Goal: Task Accomplishment & Management: Use online tool/utility

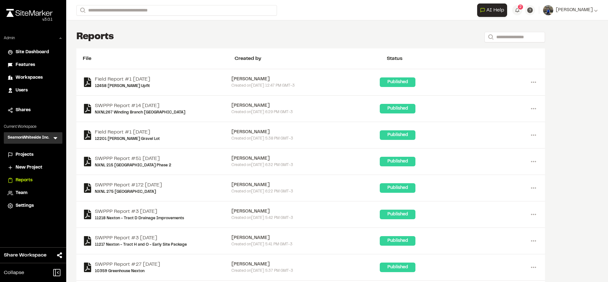
drag, startPoint x: 0, startPoint y: 0, endPoint x: 28, endPoint y: 156, distance: 158.2
click at [28, 156] on span "Projects" at bounding box center [25, 154] width 18 height 7
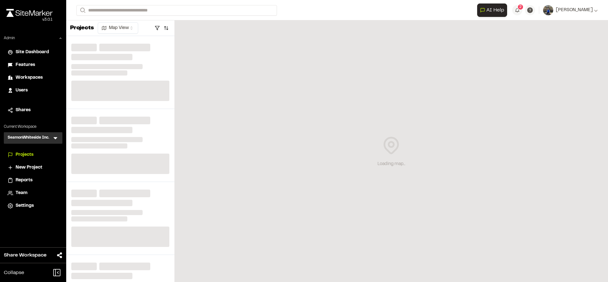
click at [54, 139] on icon at bounding box center [55, 138] width 6 height 6
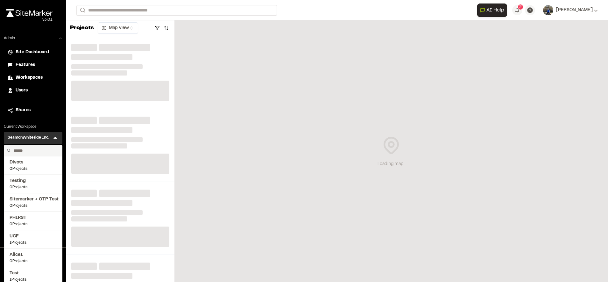
click at [46, 148] on input "text" at bounding box center [35, 150] width 48 height 11
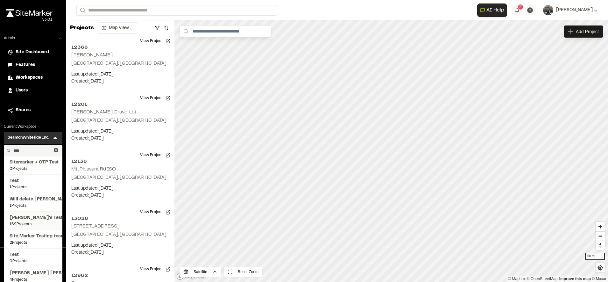
type input "****"
click at [32, 214] on li "Troy's Test 162 Projects" at bounding box center [33, 220] width 58 height 18
click at [31, 219] on span "[PERSON_NAME]'s Test" at bounding box center [33, 217] width 47 height 7
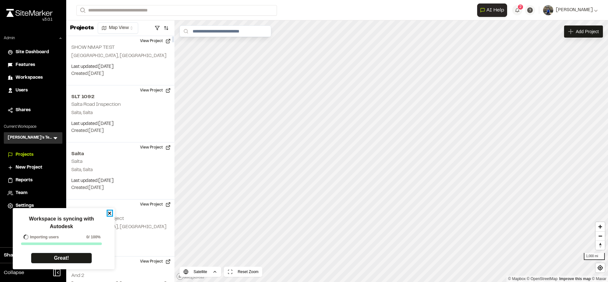
click at [108, 212] on icon "close" at bounding box center [110, 212] width 4 height 5
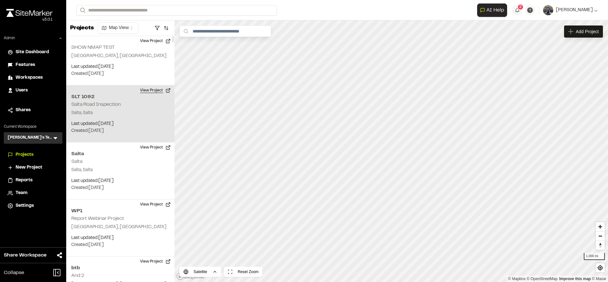
click at [145, 92] on button "View Project" at bounding box center [155, 90] width 38 height 10
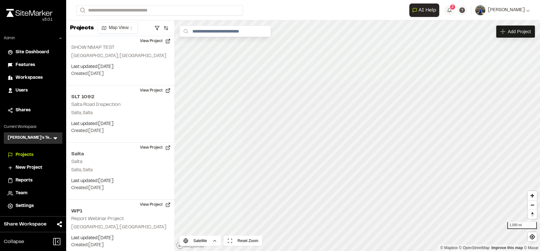
click at [56, 138] on icon at bounding box center [55, 138] width 4 height 2
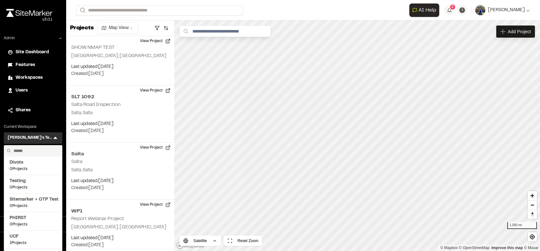
click at [40, 149] on input "text" at bounding box center [35, 150] width 48 height 11
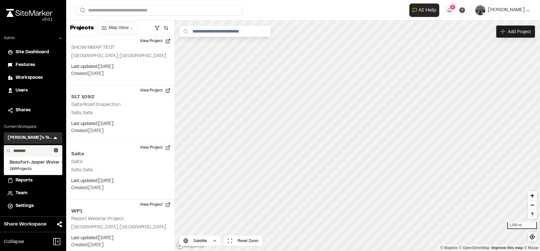
type input "********"
click at [25, 162] on span "Beaufort-Jasper Water & Sewer Authority" at bounding box center [33, 162] width 47 height 7
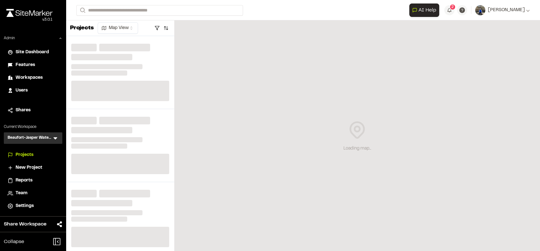
click at [24, 179] on span "Reports" at bounding box center [24, 180] width 17 height 7
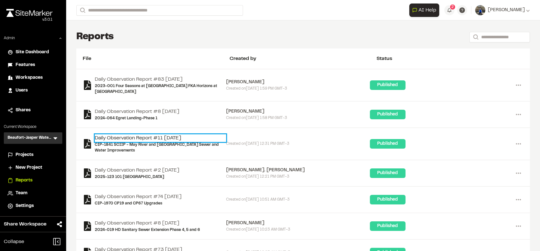
click at [156, 137] on link "Daily Observation Report #11 2025-09-25" at bounding box center [160, 138] width 131 height 8
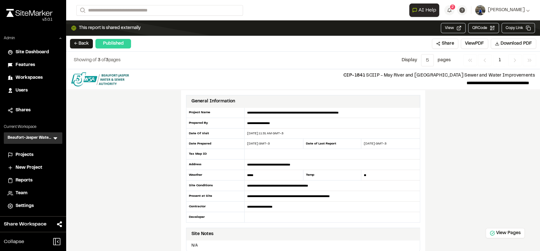
click at [28, 152] on span "Projects" at bounding box center [25, 154] width 18 height 7
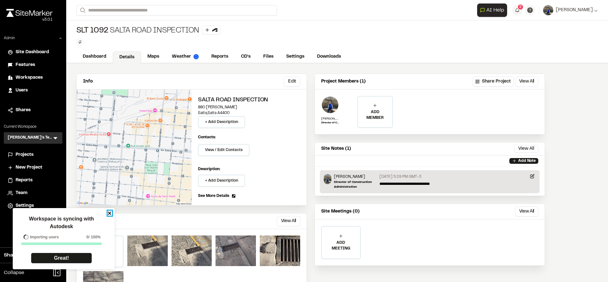
click at [112, 213] on icon "close" at bounding box center [110, 212] width 4 height 5
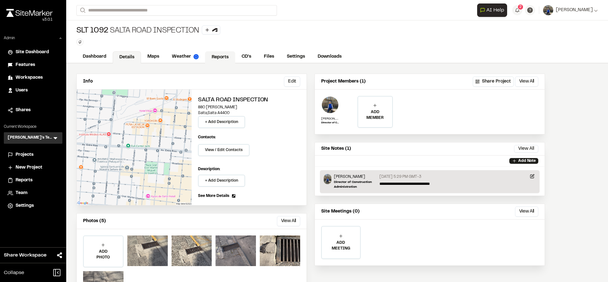
click at [222, 60] on link "Reports" at bounding box center [220, 57] width 30 height 12
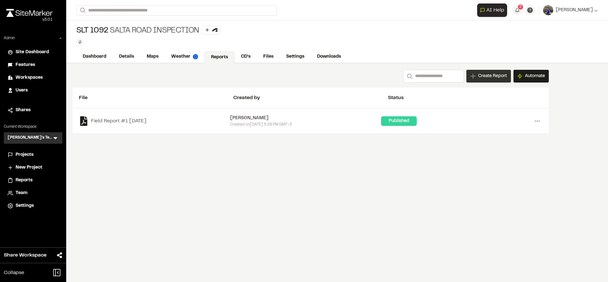
click at [493, 71] on div "Create Report" at bounding box center [488, 76] width 45 height 13
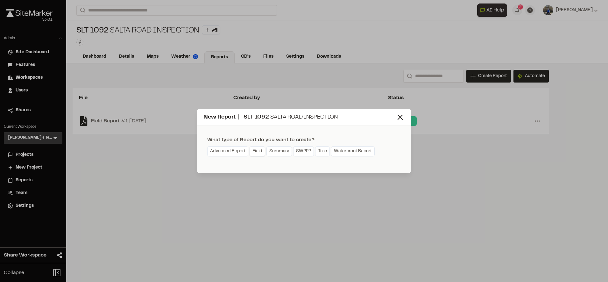
click at [260, 153] on link "Field" at bounding box center [258, 151] width 16 height 10
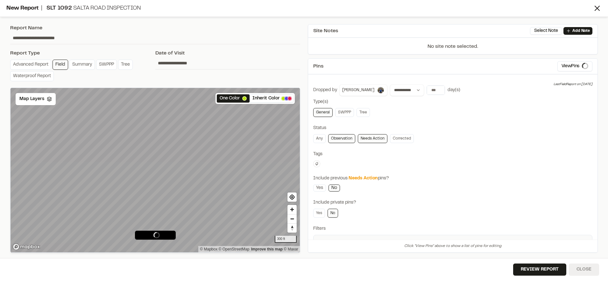
click at [586, 269] on button "Close" at bounding box center [584, 269] width 30 height 12
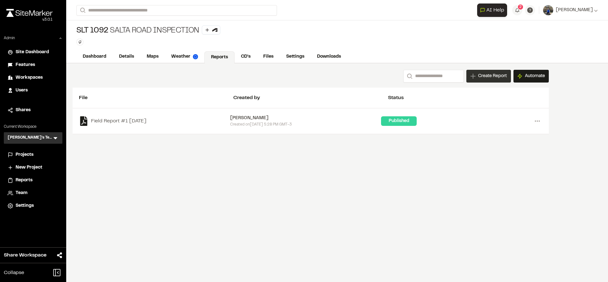
click at [494, 72] on div "Create Report" at bounding box center [488, 76] width 45 height 13
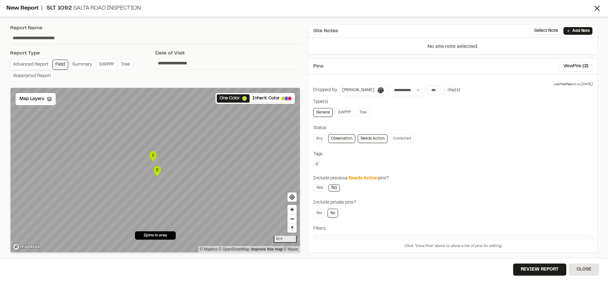
click at [28, 66] on link "Advanced Report" at bounding box center [30, 65] width 41 height 10
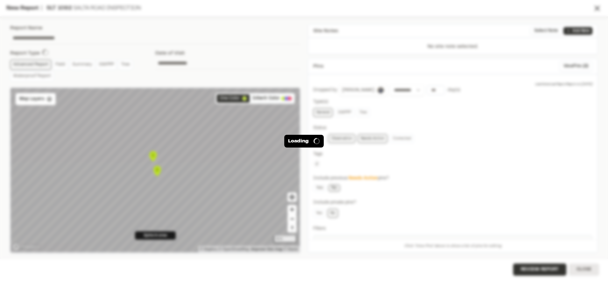
type input "**********"
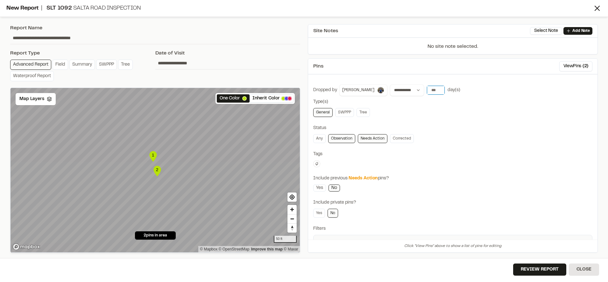
click at [427, 92] on input "*" at bounding box center [436, 90] width 18 height 9
click at [427, 102] on button "Today" at bounding box center [436, 103] width 18 height 10
click at [553, 271] on button "Review Report" at bounding box center [539, 269] width 53 height 12
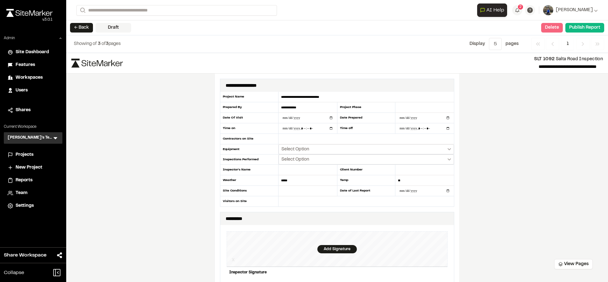
click at [547, 29] on button "Delete" at bounding box center [552, 28] width 22 height 10
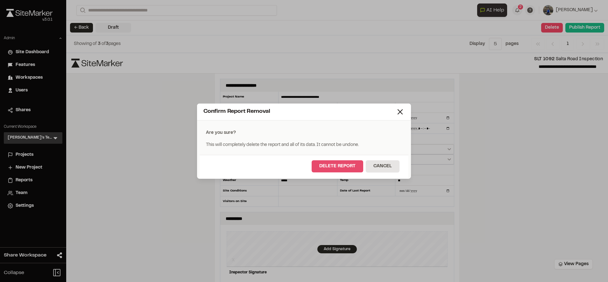
click at [350, 166] on button "Delete Report" at bounding box center [338, 166] width 52 height 12
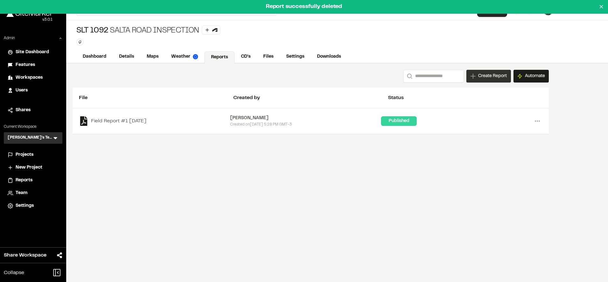
click at [496, 76] on span "Create Report" at bounding box center [492, 76] width 29 height 7
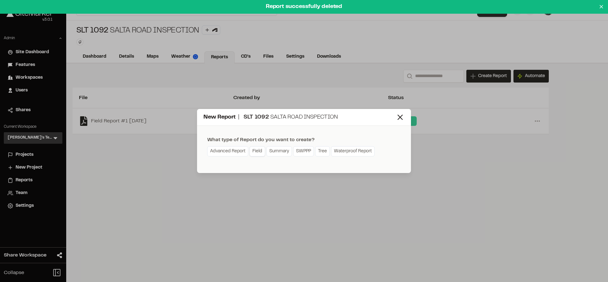
click at [257, 152] on link "Field" at bounding box center [258, 151] width 16 height 10
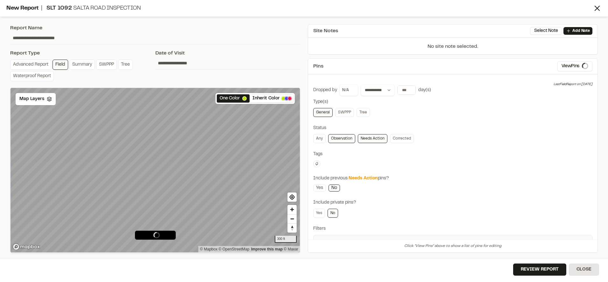
type input "**********"
click at [427, 89] on input "number" at bounding box center [436, 90] width 18 height 9
type input "*"
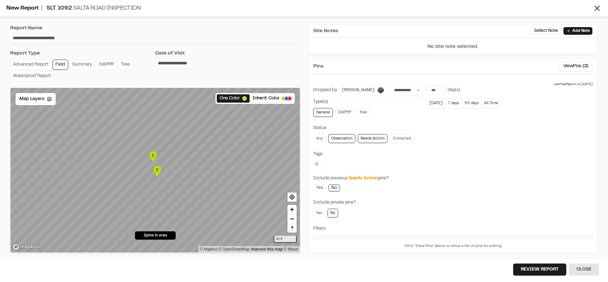
click at [492, 189] on div "**********" at bounding box center [452, 178] width 279 height 188
click at [534, 268] on button "Review Report" at bounding box center [539, 269] width 53 height 12
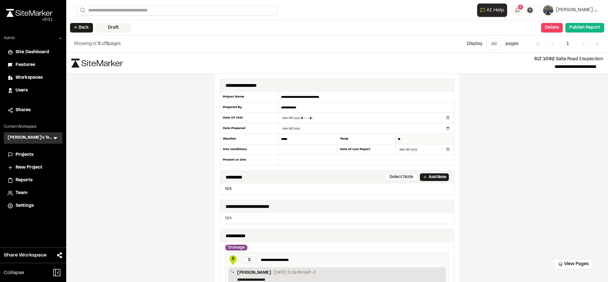
click at [400, 136] on input "**" at bounding box center [424, 139] width 59 height 11
click at [318, 106] on input "**********" at bounding box center [366, 107] width 175 height 11
click at [321, 94] on input "**********" at bounding box center [366, 97] width 175 height 11
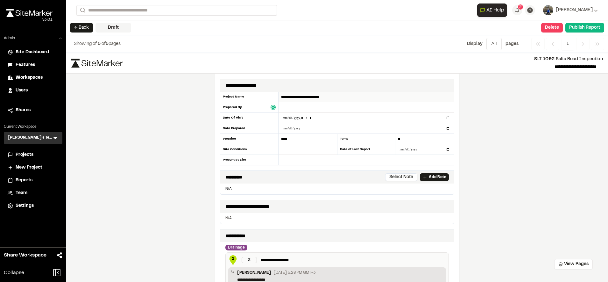
click at [321, 94] on input "**********" at bounding box center [366, 97] width 175 height 11
click at [288, 140] on input "*****" at bounding box center [308, 139] width 59 height 11
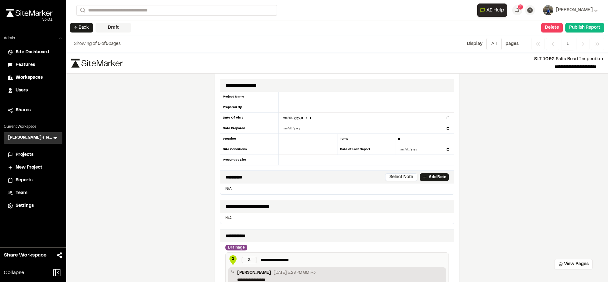
click at [24, 178] on span "Reports" at bounding box center [24, 180] width 17 height 7
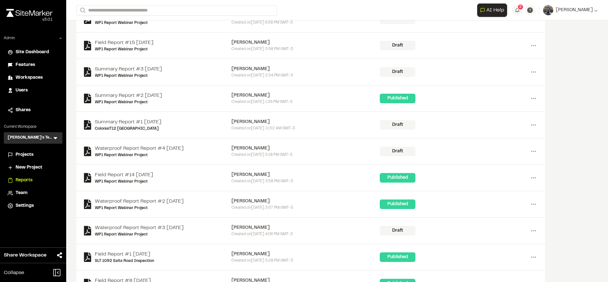
scroll to position [90, 0]
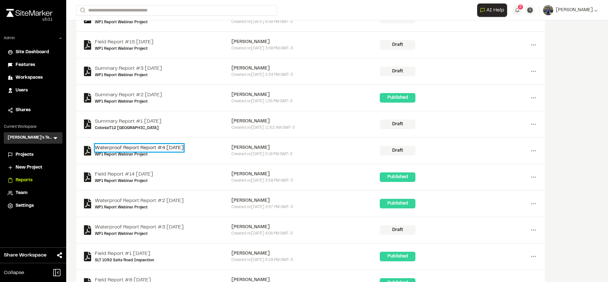
click at [180, 145] on link "Waterproof Report Report #4 2025-09-22" at bounding box center [139, 148] width 89 height 8
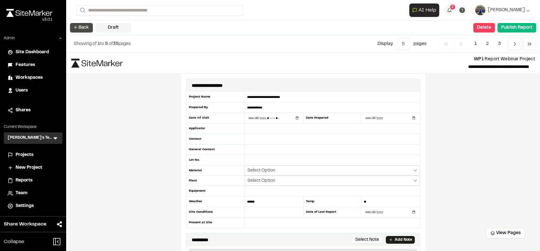
click at [86, 28] on button "← Back" at bounding box center [81, 28] width 23 height 10
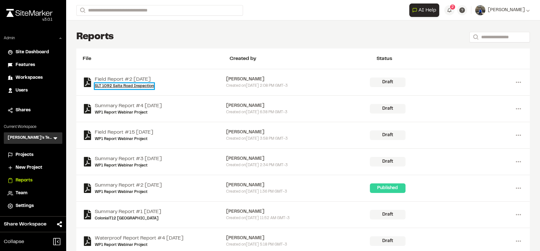
click at [122, 88] on link "SLT 1092 Salta Road Inspection" at bounding box center [124, 86] width 59 height 6
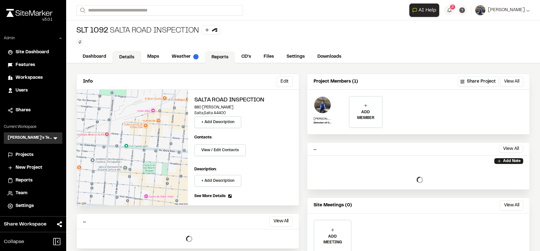
click at [208, 54] on link "Reports" at bounding box center [220, 57] width 30 height 12
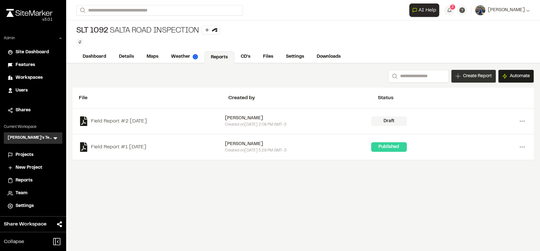
click at [463, 76] on span "Create Report" at bounding box center [477, 76] width 29 height 7
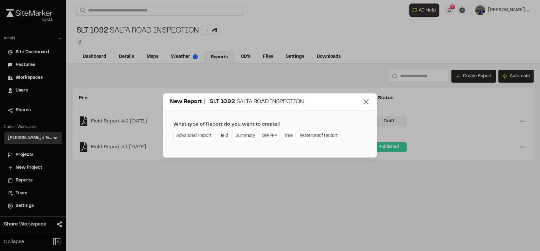
click at [364, 102] on icon at bounding box center [366, 101] width 9 height 9
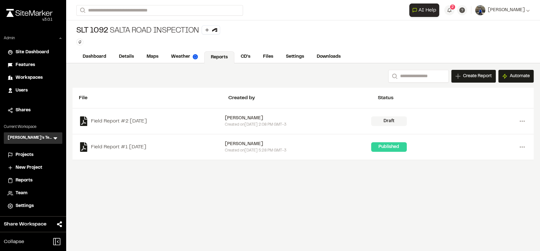
click at [34, 75] on span "Workspaces" at bounding box center [29, 77] width 27 height 7
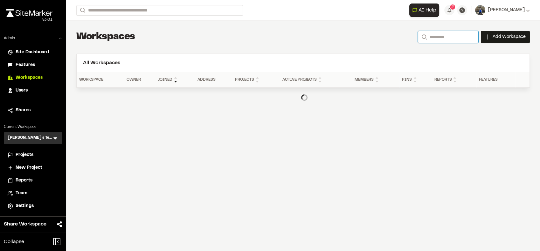
click at [458, 39] on input "Search" at bounding box center [448, 37] width 60 height 12
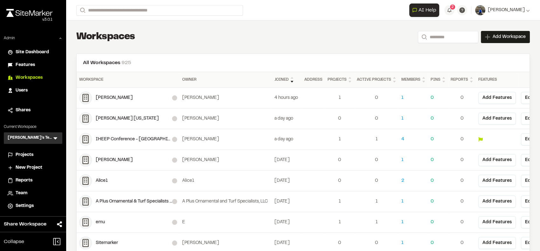
click at [29, 200] on li "Settings" at bounding box center [33, 206] width 59 height 12
click at [28, 201] on li "Settings" at bounding box center [33, 206] width 59 height 12
click at [27, 204] on span "Settings" at bounding box center [25, 205] width 18 height 7
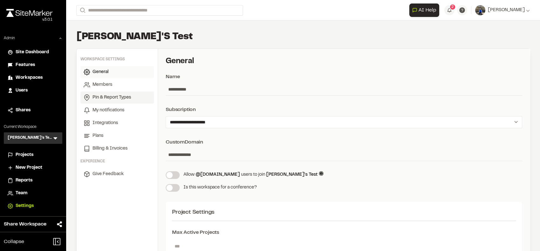
click at [110, 99] on span "Pin & Report Types" at bounding box center [112, 97] width 39 height 7
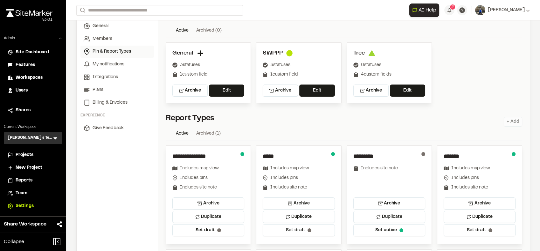
scroll to position [66, 0]
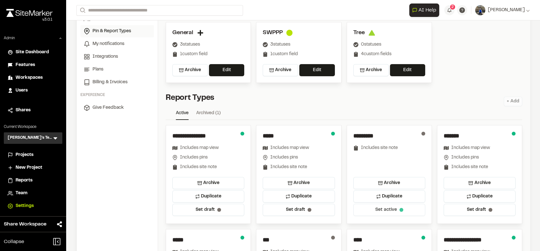
click at [393, 206] on span "Set active" at bounding box center [387, 209] width 22 height 6
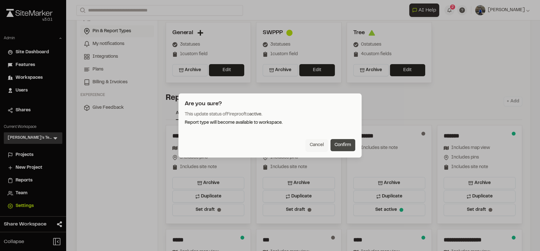
click at [347, 139] on button "Confirm" at bounding box center [343, 145] width 25 height 12
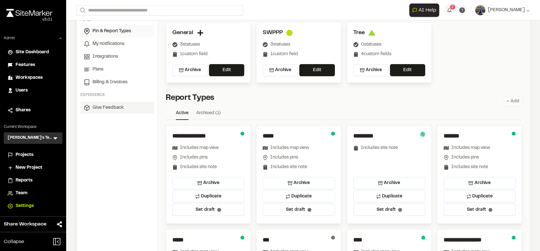
scroll to position [0, 0]
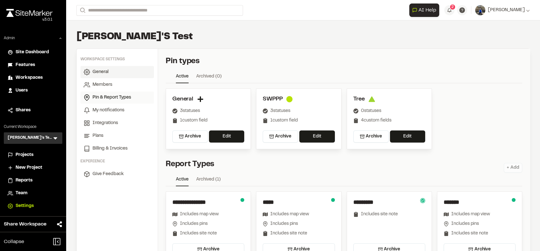
click at [103, 69] on span "General" at bounding box center [101, 71] width 16 height 7
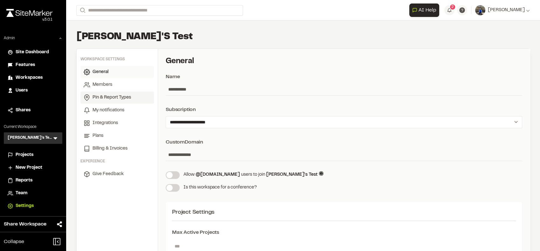
click at [124, 94] on span "Pin & Report Types" at bounding box center [112, 97] width 39 height 7
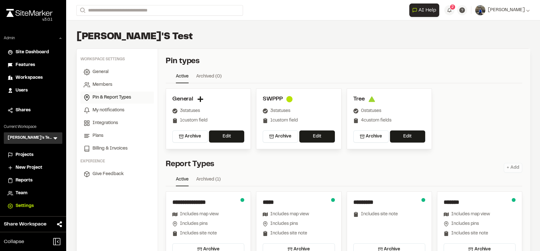
click at [17, 154] on span "Projects" at bounding box center [25, 154] width 18 height 7
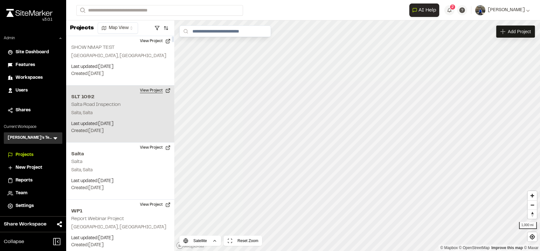
click at [145, 88] on button "View Project" at bounding box center [155, 90] width 38 height 10
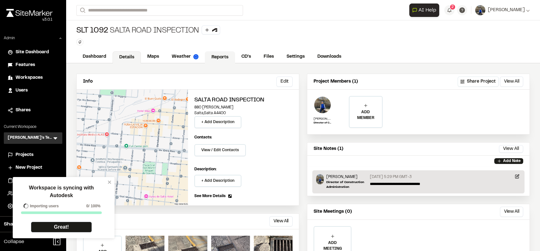
click at [218, 57] on link "Reports" at bounding box center [220, 57] width 30 height 12
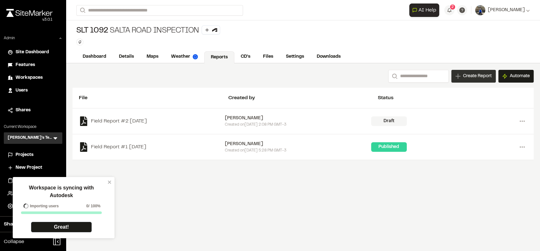
click at [471, 76] on span "Create Report" at bounding box center [477, 76] width 29 height 7
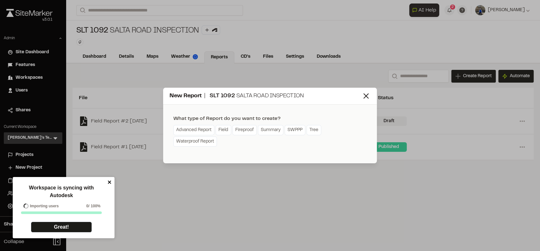
click at [108, 181] on icon "close" at bounding box center [110, 181] width 4 height 5
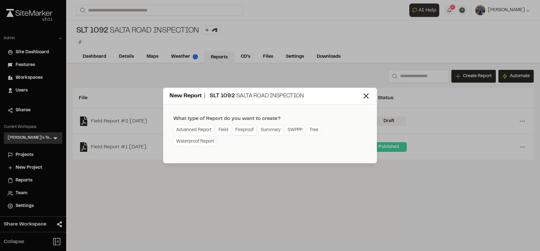
click at [245, 131] on link "Fireproof" at bounding box center [245, 130] width 24 height 10
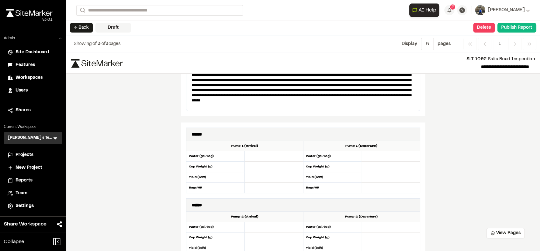
scroll to position [203, 0]
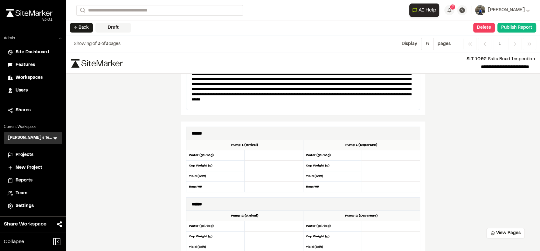
click at [471, 150] on div "**********" at bounding box center [303, 152] width 474 height 198
click at [378, 159] on input "number" at bounding box center [391, 155] width 59 height 11
click at [377, 163] on input "number" at bounding box center [391, 165] width 59 height 11
click at [373, 176] on input "number" at bounding box center [391, 176] width 59 height 11
click at [492, 137] on div "**********" at bounding box center [303, 152] width 474 height 198
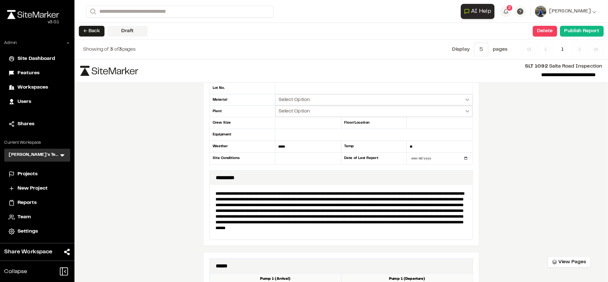
scroll to position [75, 0]
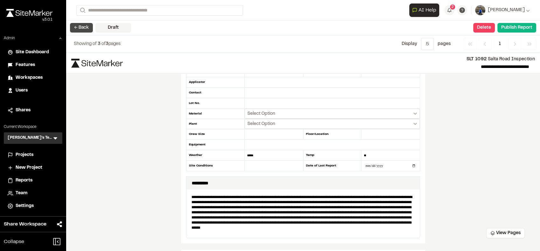
click at [83, 24] on button "← Back" at bounding box center [81, 28] width 23 height 10
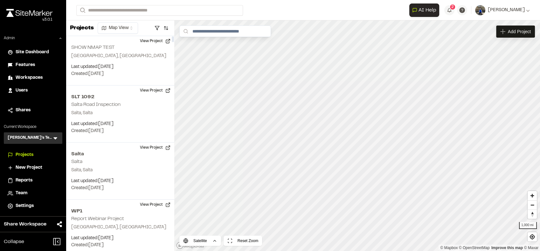
click at [28, 181] on span "Reports" at bounding box center [24, 180] width 17 height 7
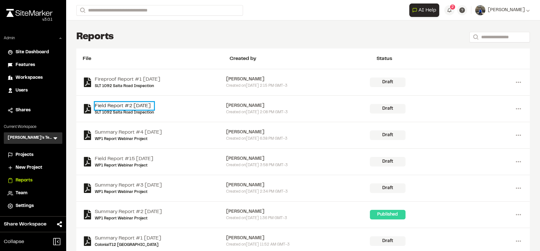
click at [130, 106] on link "Field Report #2 [DATE]" at bounding box center [124, 106] width 59 height 8
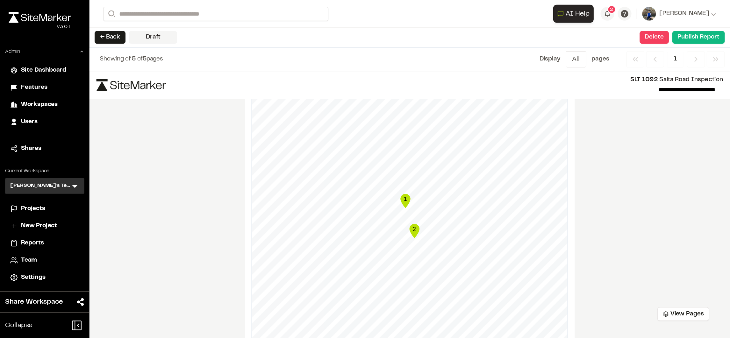
scroll to position [488, 0]
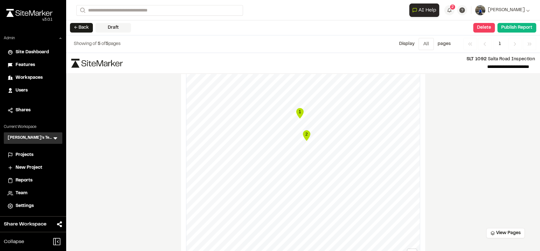
click at [501, 196] on div "**********" at bounding box center [303, 152] width 474 height 198
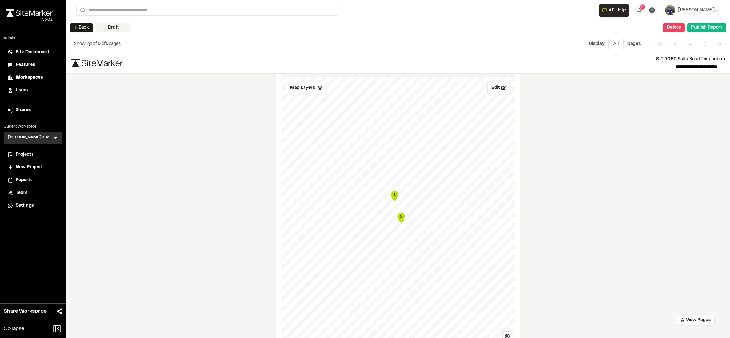
scroll to position [405, 0]
click at [302, 89] on span "Map Layers" at bounding box center [302, 87] width 25 height 7
click at [351, 116] on span "C2.0 OVERALL PRELIMINARY PLAT" at bounding box center [344, 113] width 86 height 8
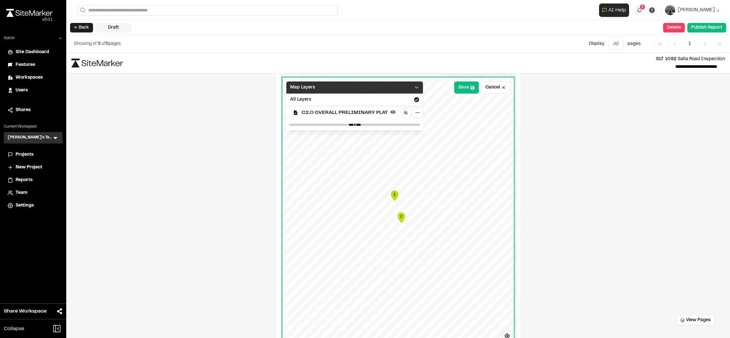
click at [387, 89] on div "Map Layers" at bounding box center [354, 87] width 137 height 12
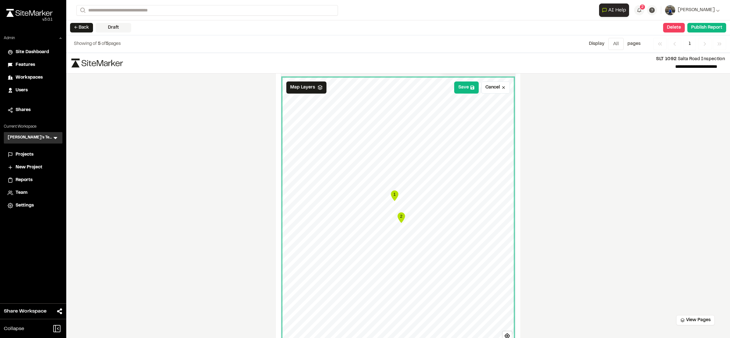
click at [393, 196] on text "1" at bounding box center [394, 194] width 2 height 5
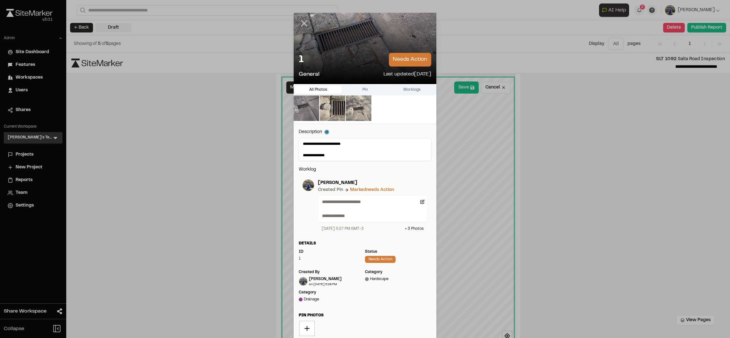
click at [301, 23] on line at bounding box center [303, 23] width 5 height 5
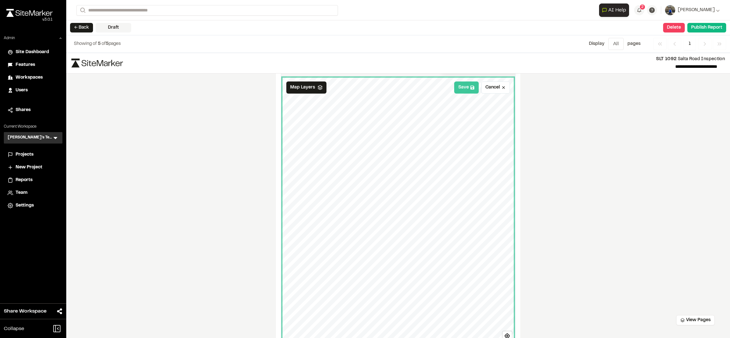
click at [465, 93] on button "Save" at bounding box center [466, 87] width 25 height 12
click at [540, 168] on div "**********" at bounding box center [397, 195] width 663 height 285
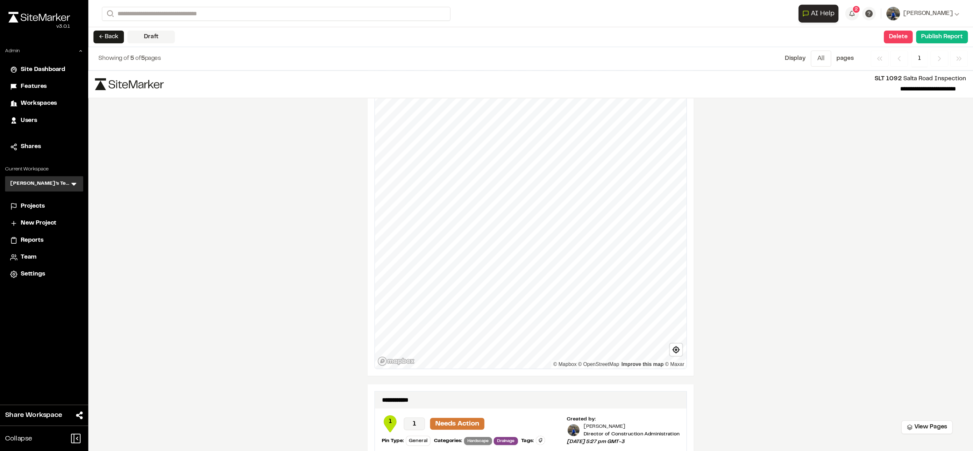
scroll to position [498, 0]
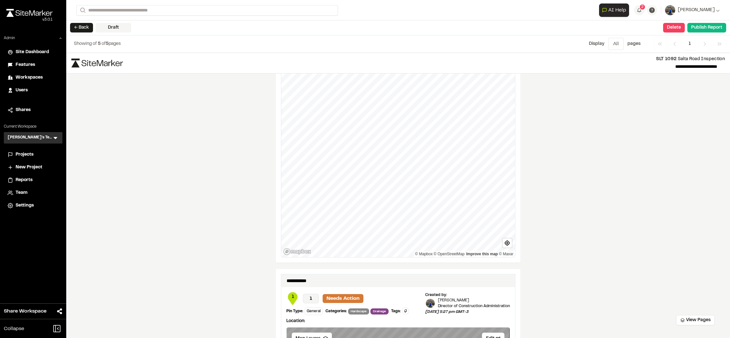
click at [540, 166] on div "**********" at bounding box center [397, 195] width 663 height 285
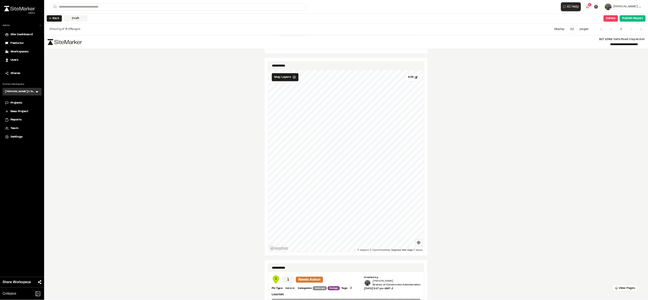
scroll to position [376, 0]
click at [273, 219] on div "**********" at bounding box center [519, 252] width 907 height 398
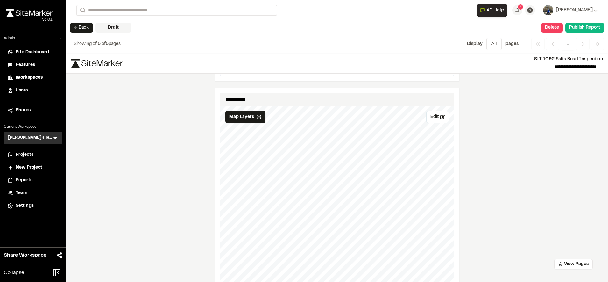
click at [175, 190] on div "**********" at bounding box center [337, 167] width 542 height 229
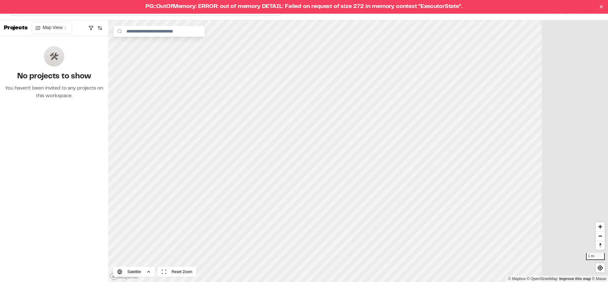
click at [64, 98] on div "You haven't been invited to any projects on this workspace." at bounding box center [54, 91] width 98 height 15
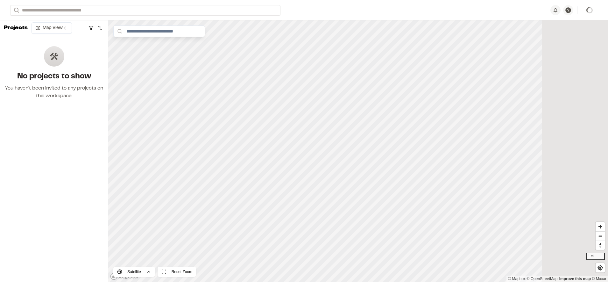
click at [589, 11] on icon at bounding box center [589, 10] width 6 height 6
click at [592, 112] on div "Loading map... Satellite Reset Zoom 1 mi © Mapbox © OpenStreetMap Improve this …" at bounding box center [358, 150] width 500 height 261
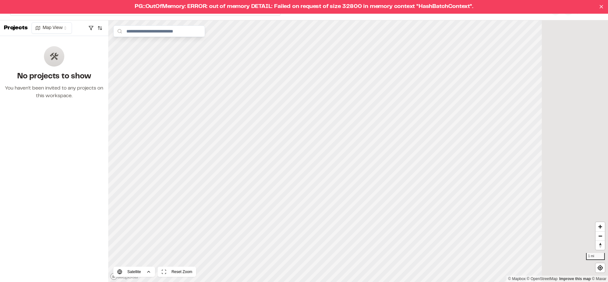
click at [61, 158] on div "Projects Map View No projects to show You haven't been invited to any projects …" at bounding box center [54, 150] width 108 height 261
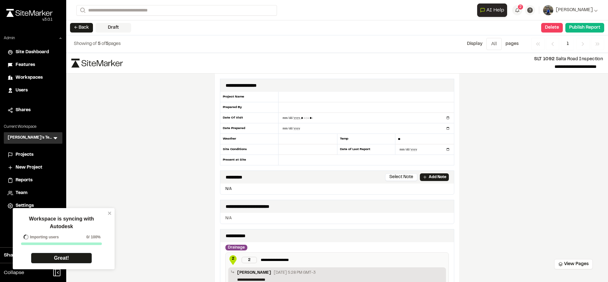
click at [145, 132] on div "**********" at bounding box center [337, 167] width 542 height 229
click at [111, 213] on icon "close" at bounding box center [110, 212] width 4 height 5
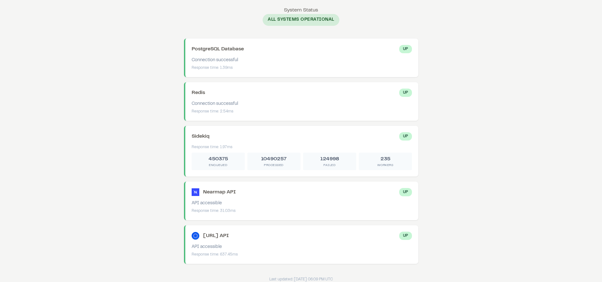
scroll to position [7, 0]
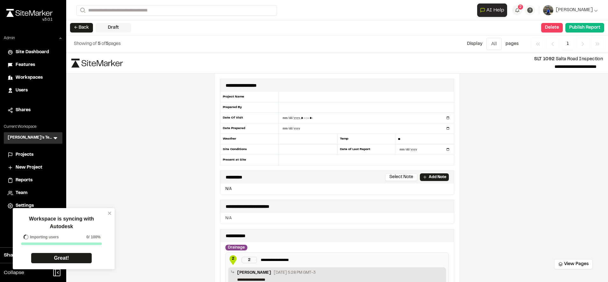
click at [472, 7] on form "Search" at bounding box center [276, 10] width 401 height 11
click at [434, 8] on form "Search" at bounding box center [276, 10] width 401 height 11
click at [113, 211] on div "Workspace is syncing with Autodesk Importing users 0 / 100% Great!" at bounding box center [64, 238] width 102 height 61
